Goal: Register for event/course: Register for event/course

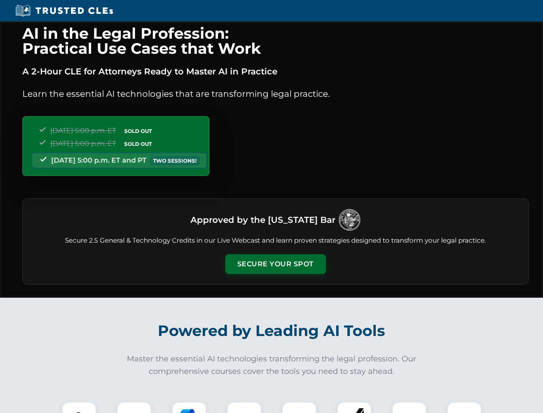
click at [275, 264] on button "Secure Your Spot" at bounding box center [275, 264] width 101 height 20
click at [79, 407] on img at bounding box center [79, 418] width 25 height 25
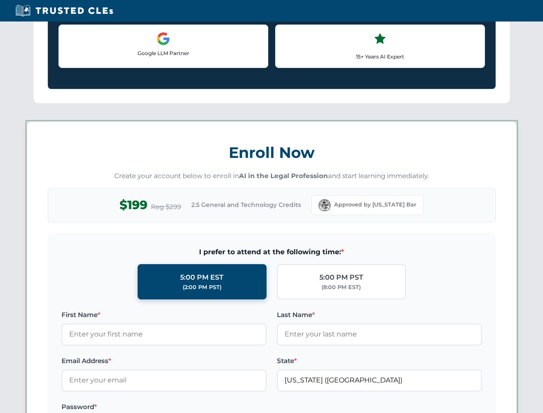
click at [189, 407] on label "Password *" at bounding box center [164, 407] width 205 height 10
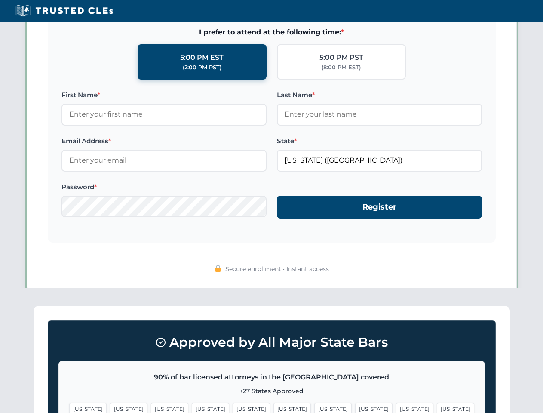
click at [396, 407] on span "[US_STATE]" at bounding box center [414, 409] width 37 height 12
